Goal: Check status: Check status

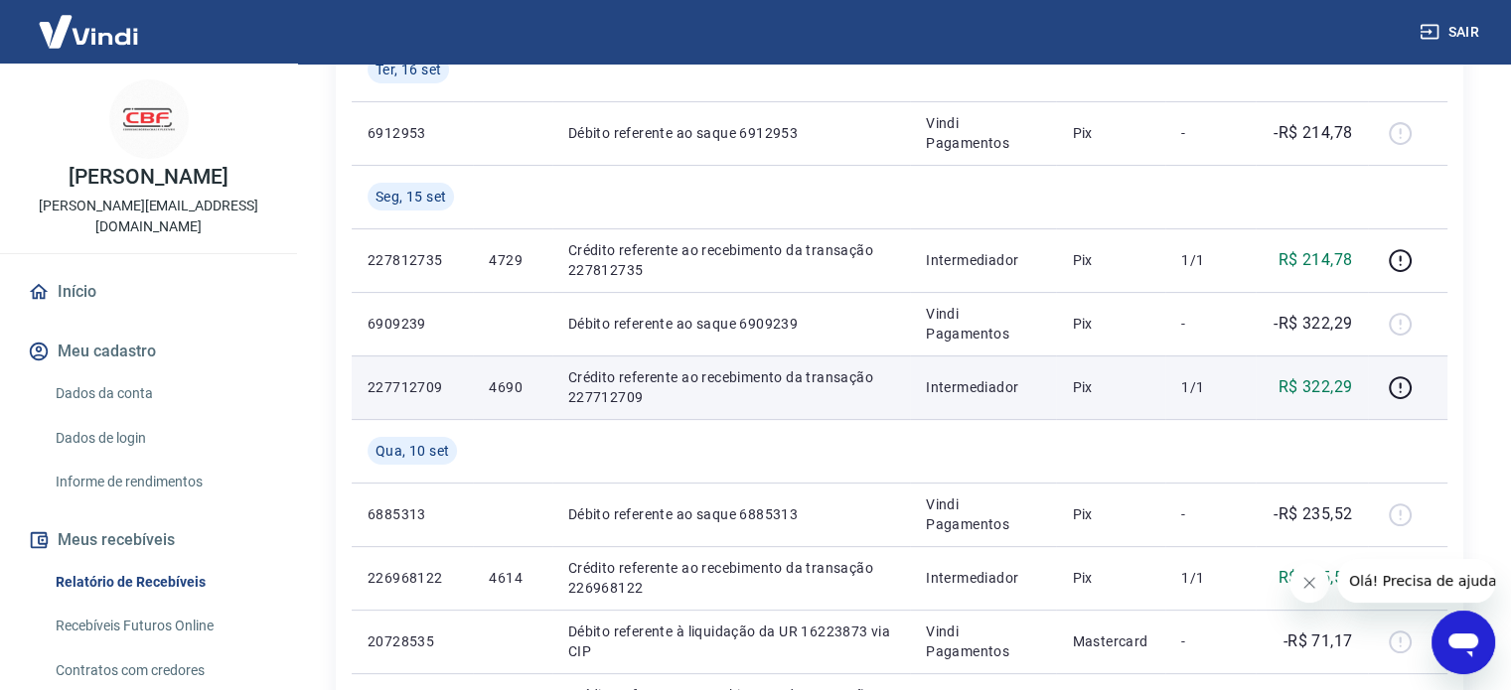
scroll to position [497, 0]
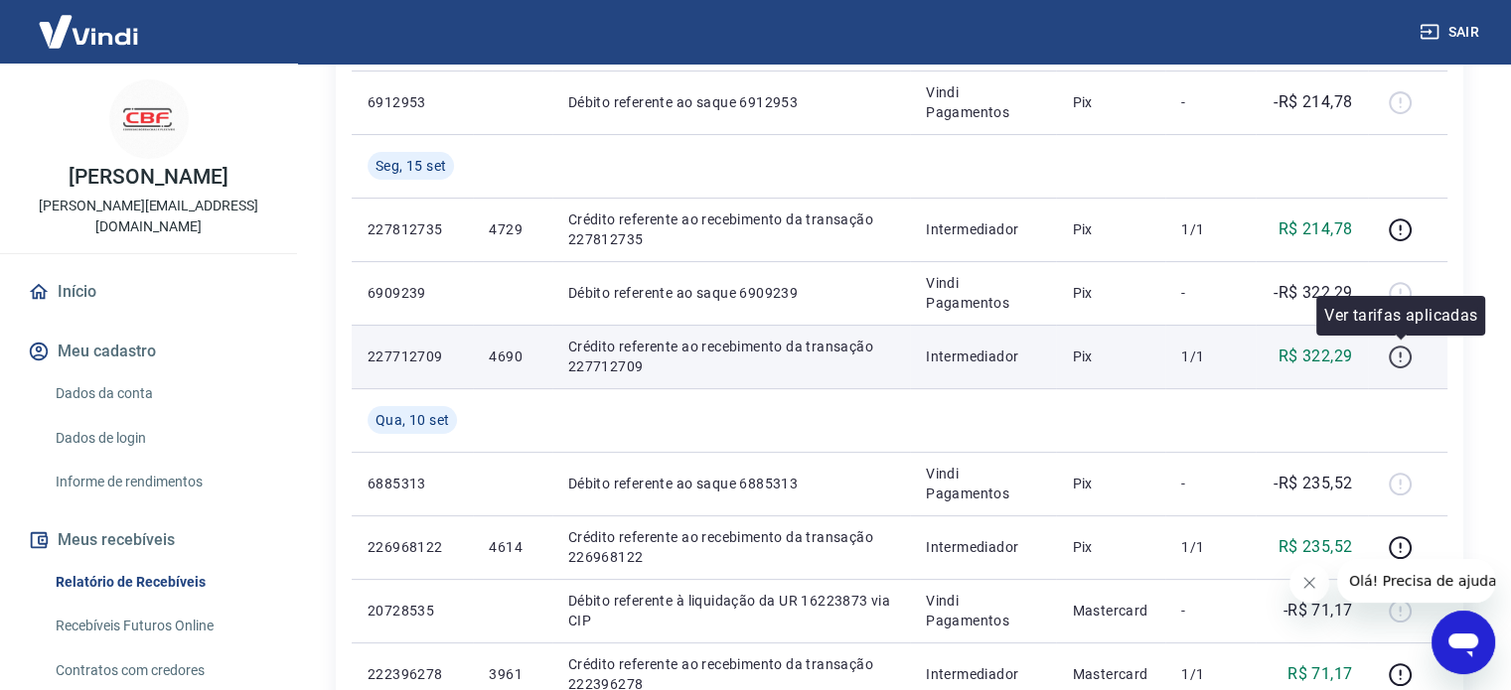
click at [1395, 358] on icon "button" at bounding box center [1400, 357] width 25 height 25
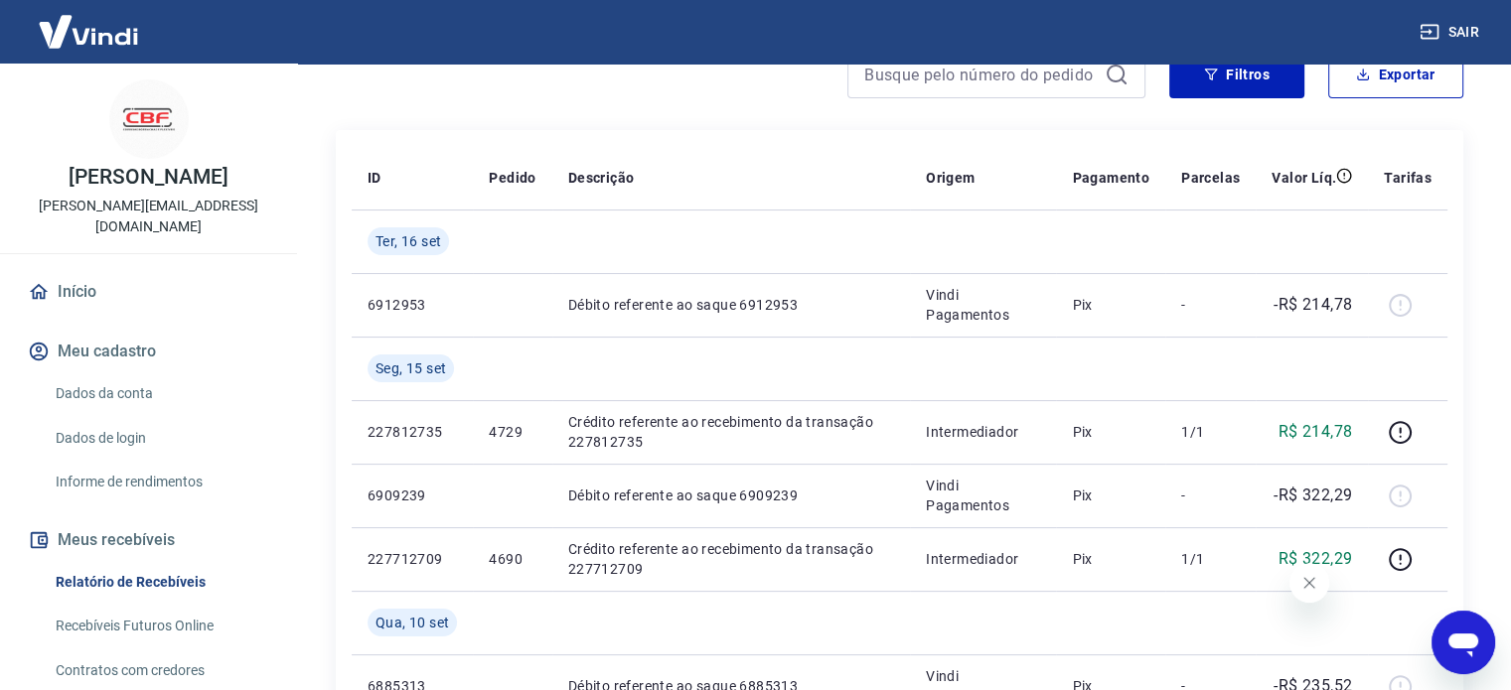
scroll to position [298, 0]
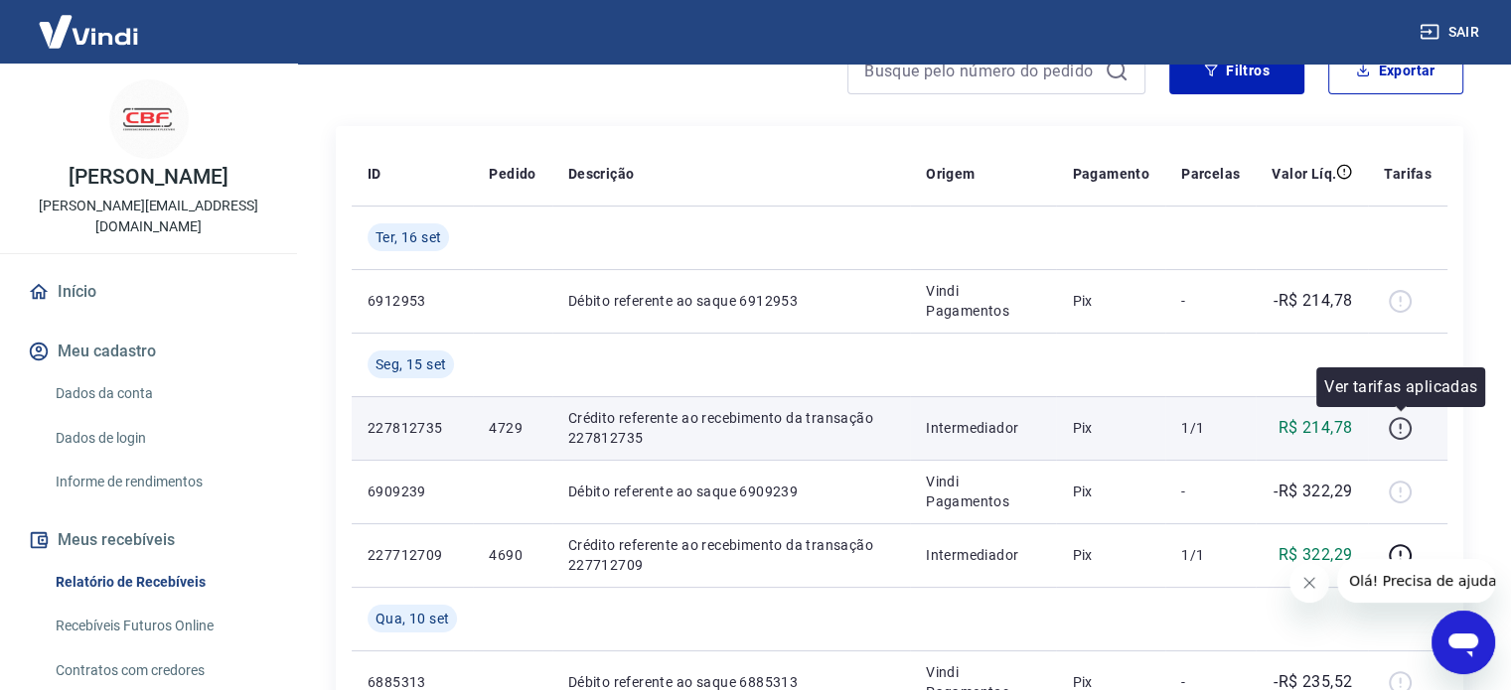
click at [1405, 434] on icon "button" at bounding box center [1400, 428] width 25 height 25
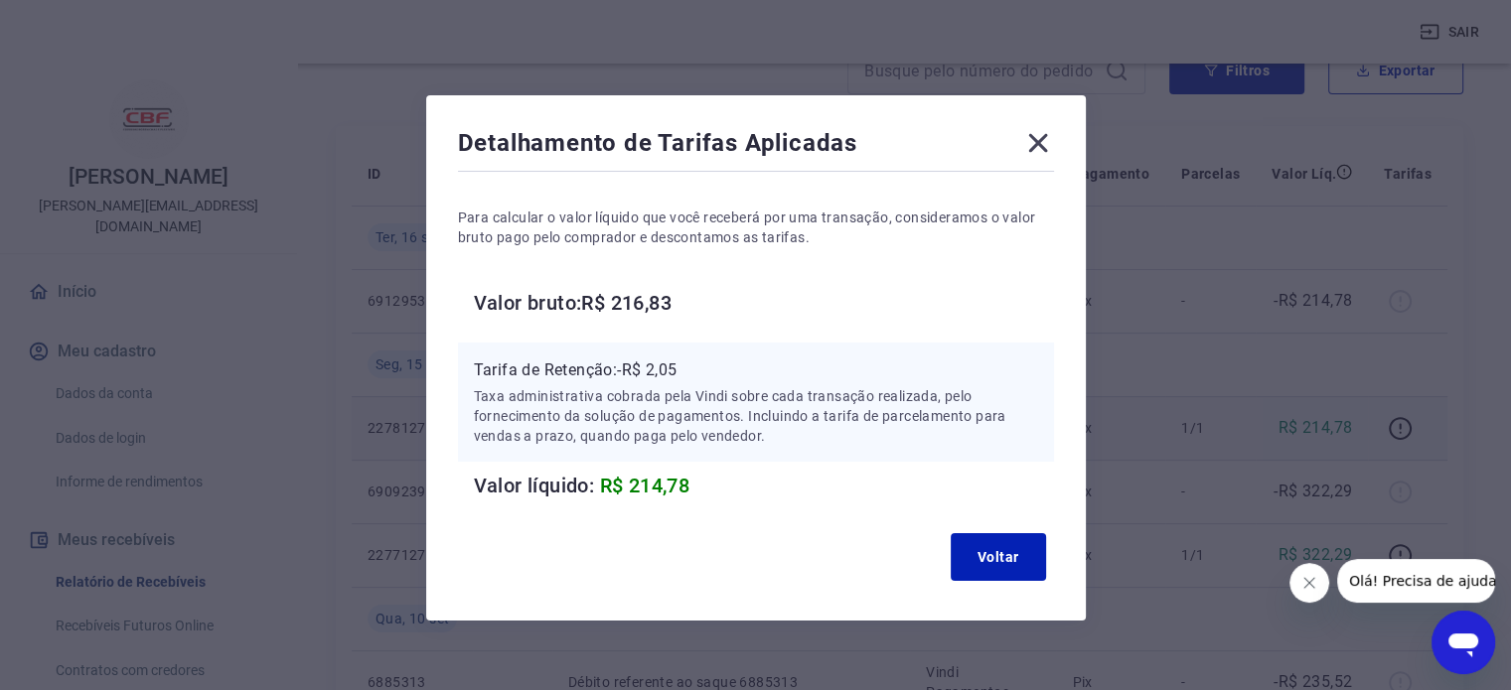
click at [1038, 142] on icon at bounding box center [1037, 143] width 19 height 19
